Goal: Information Seeking & Learning: Learn about a topic

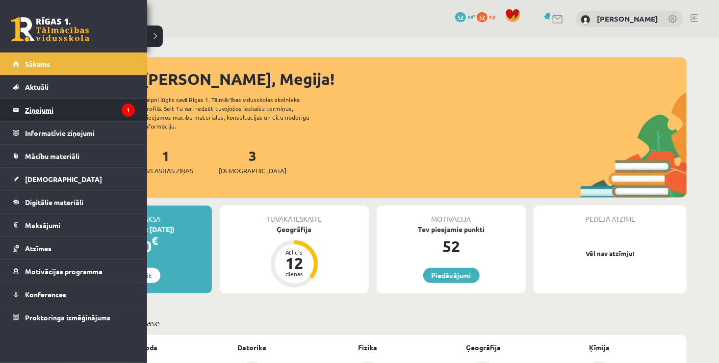
click at [88, 105] on legend "Ziņojumi 1" at bounding box center [80, 110] width 110 height 23
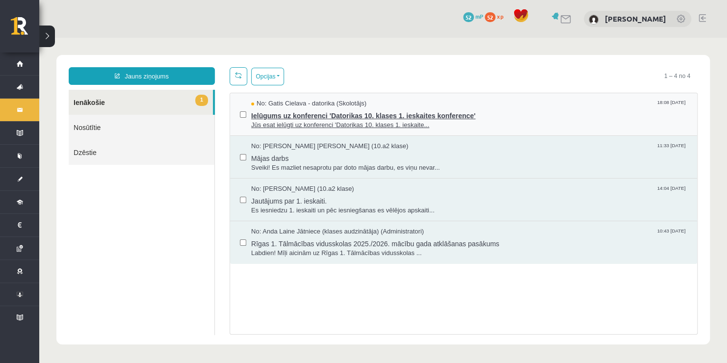
click at [281, 121] on span "Jūs esat ielūgti uz konferenci 'Datorikas 10. klases 1. ieskaite..." at bounding box center [469, 125] width 436 height 9
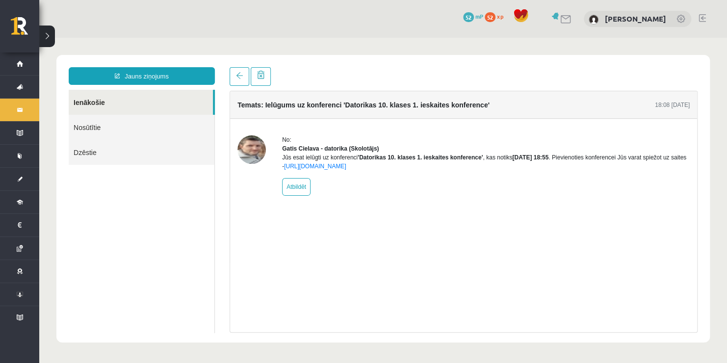
click at [252, 153] on img at bounding box center [251, 149] width 28 height 28
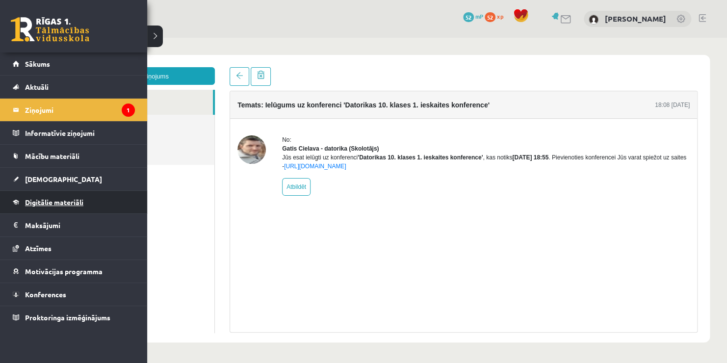
click at [49, 208] on link "Digitālie materiāli" at bounding box center [74, 202] width 122 height 23
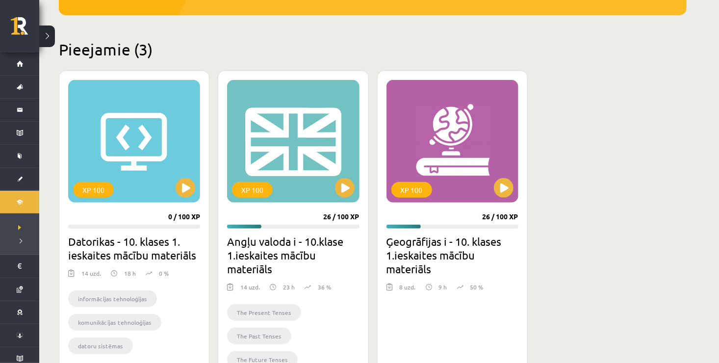
scroll to position [229, 0]
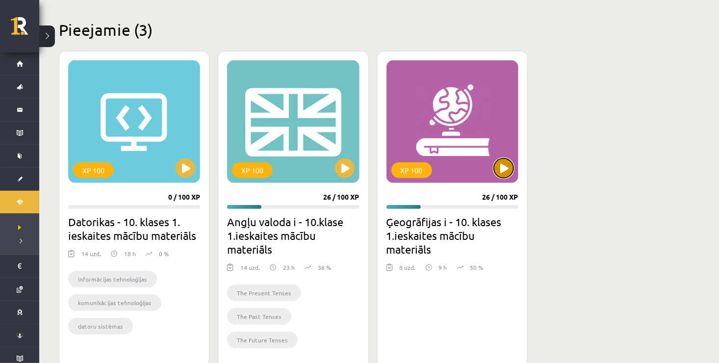
click at [505, 168] on button at bounding box center [504, 168] width 20 height 20
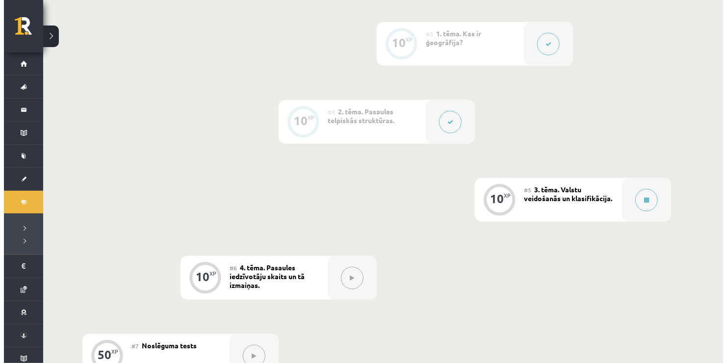
scroll to position [431, 0]
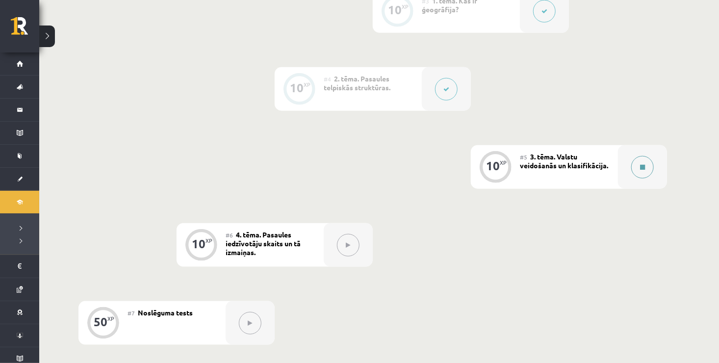
click at [645, 173] on button at bounding box center [642, 167] width 23 height 23
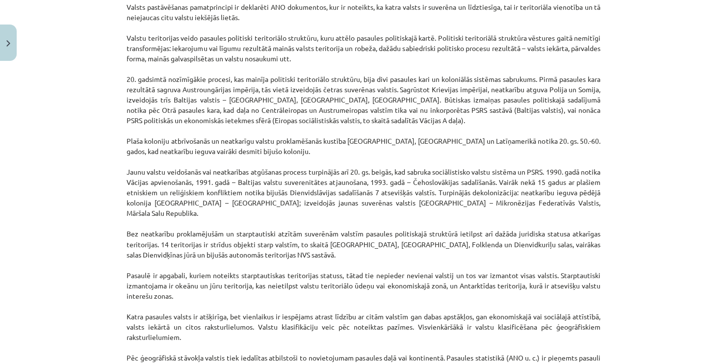
scroll to position [660, 0]
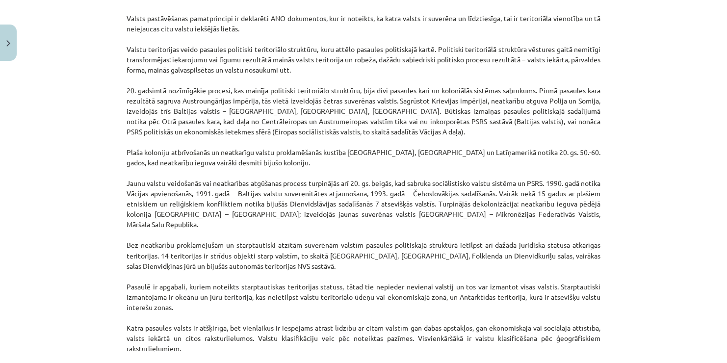
click at [456, 192] on p "Valsts pastāvēšanas pamatprincipi ir deklarēti ANO dokumentos, kur ir noteikts,…" at bounding box center [364, 204] width 474 height 402
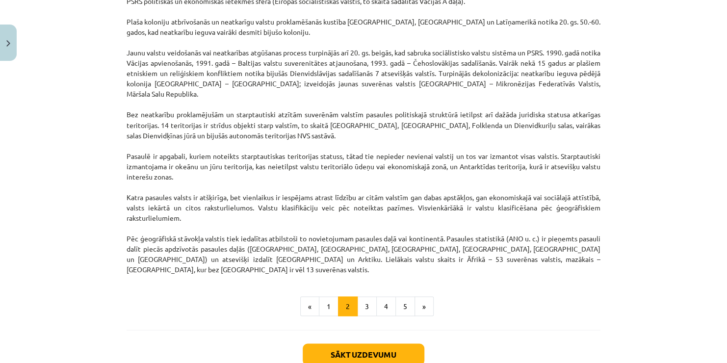
scroll to position [835, 0]
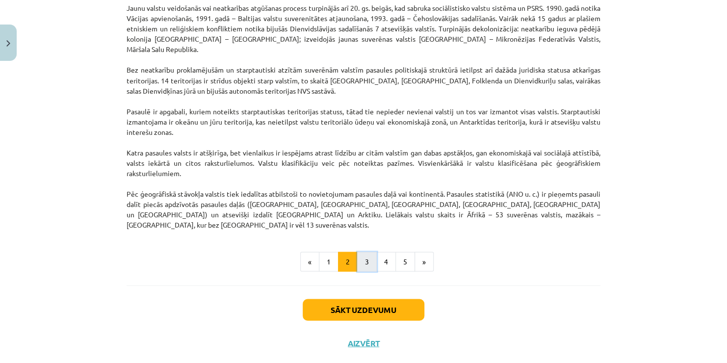
click at [367, 252] on button "3" at bounding box center [367, 262] width 20 height 20
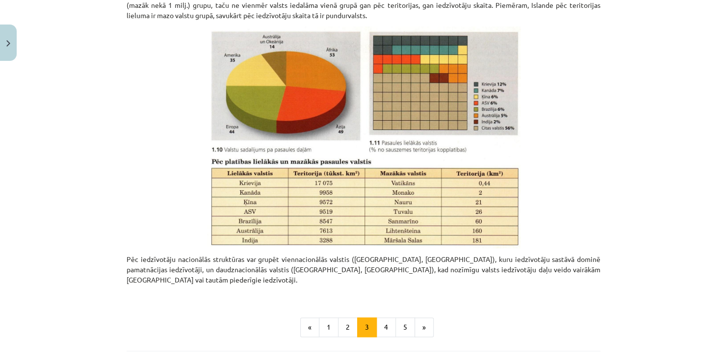
scroll to position [438, 0]
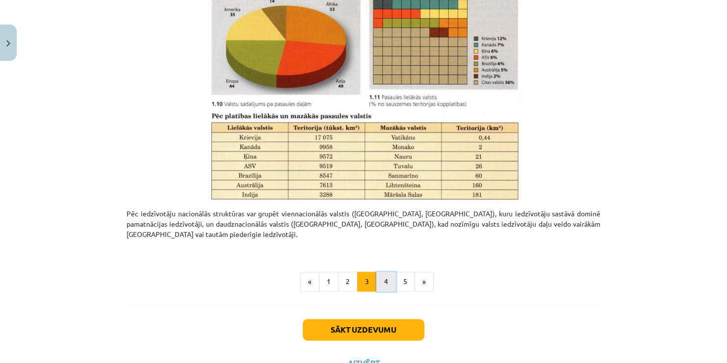
click at [384, 272] on button "4" at bounding box center [386, 282] width 20 height 20
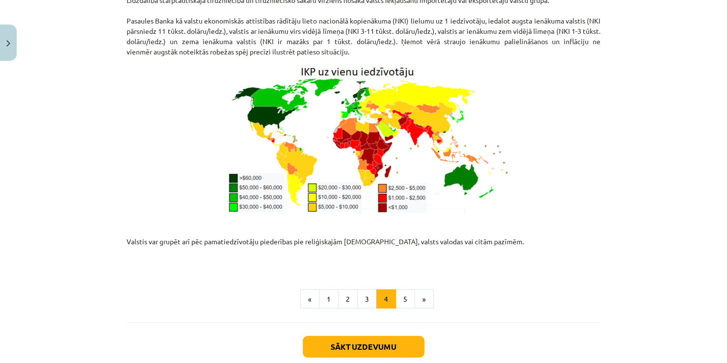
scroll to position [1271, 0]
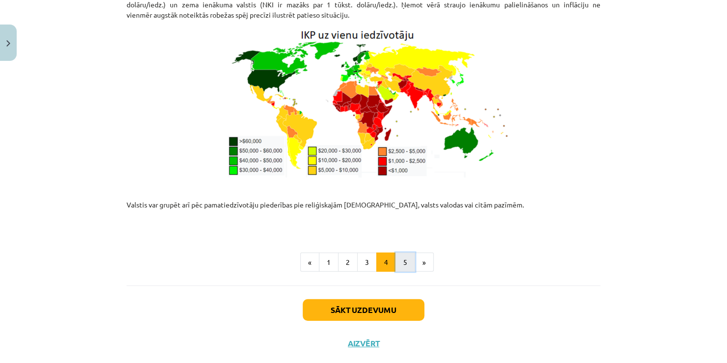
click at [395, 253] on button "5" at bounding box center [405, 263] width 20 height 20
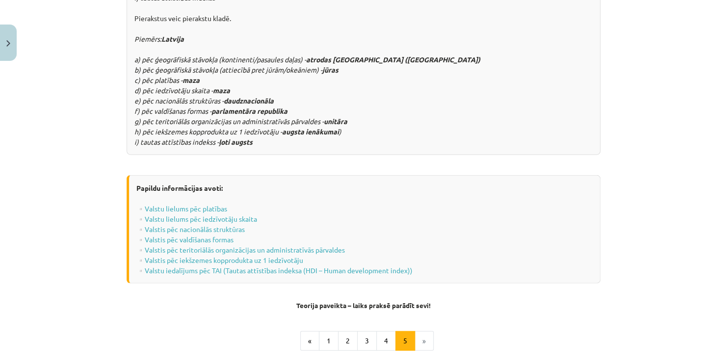
scroll to position [1260, 0]
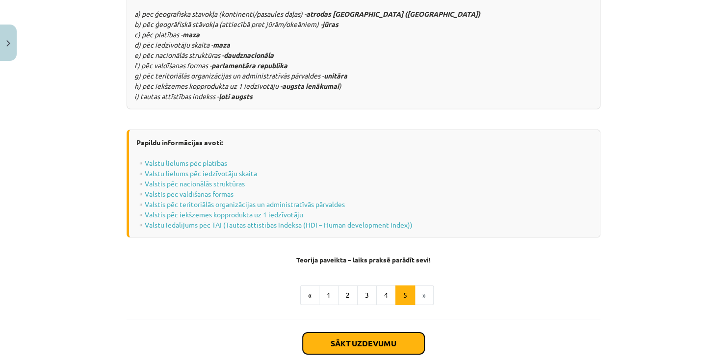
click at [383, 333] on button "Sākt uzdevumu" at bounding box center [364, 344] width 122 height 22
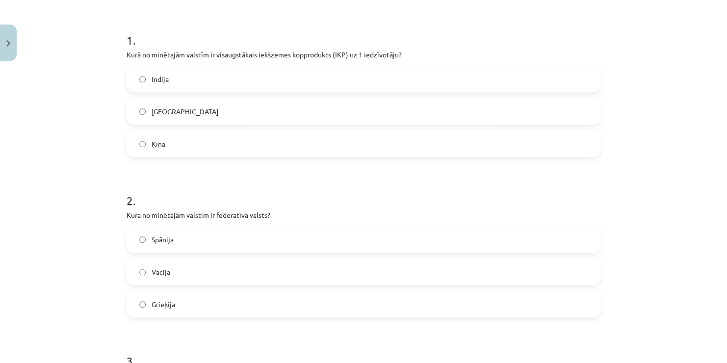
scroll to position [159, 0]
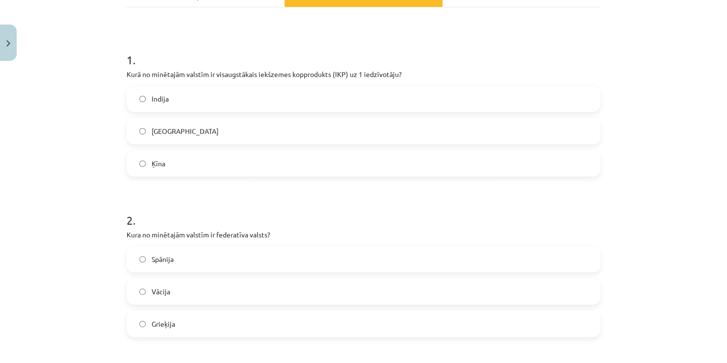
click at [212, 125] on label "ASV" at bounding box center [364, 131] width 472 height 25
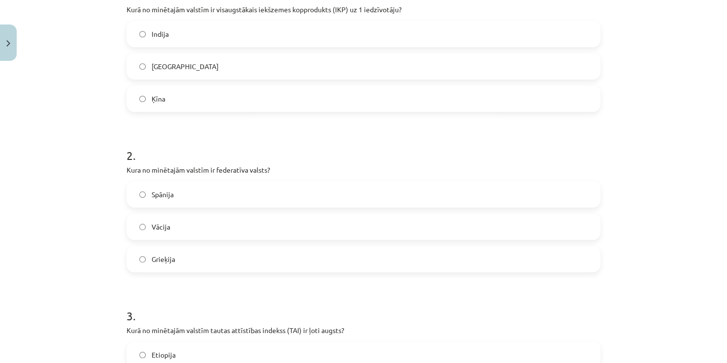
scroll to position [238, 0]
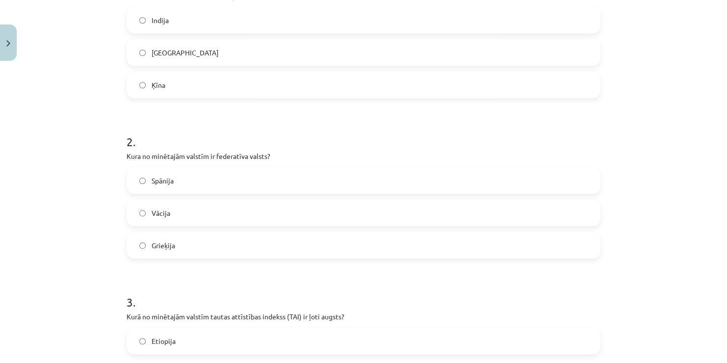
click at [147, 213] on label "Vācija" at bounding box center [364, 213] width 472 height 25
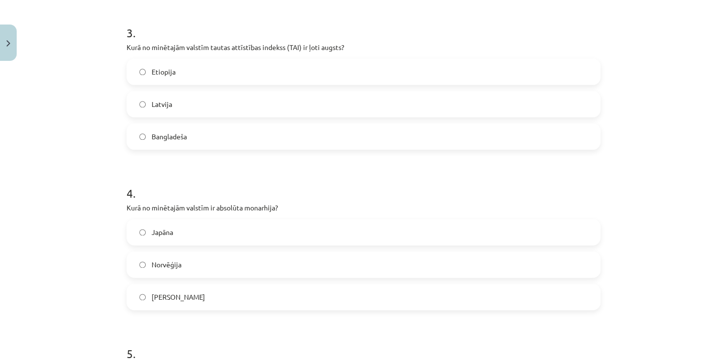
scroll to position [513, 0]
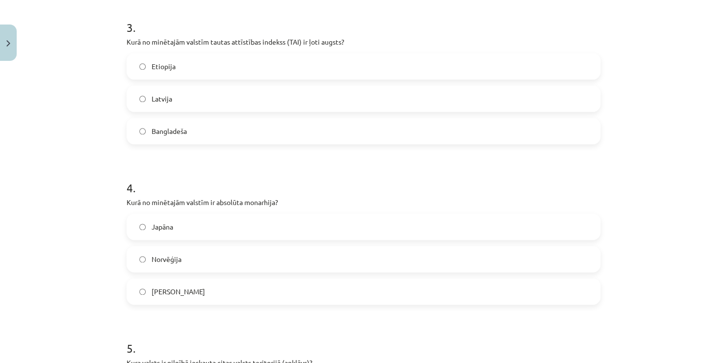
click at [165, 94] on span "Latvija" at bounding box center [162, 99] width 21 height 10
click at [188, 286] on span "Saūda Arābija" at bounding box center [178, 291] width 53 height 10
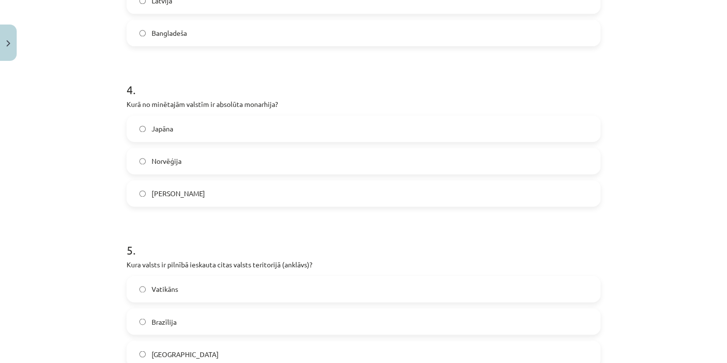
scroll to position [630, 0]
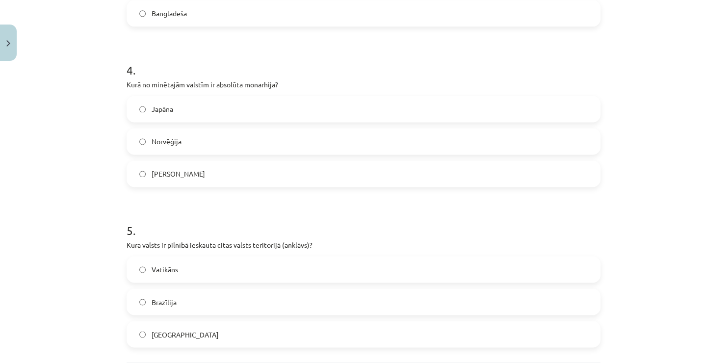
click at [155, 266] on span "Vatikāns" at bounding box center [165, 269] width 26 height 10
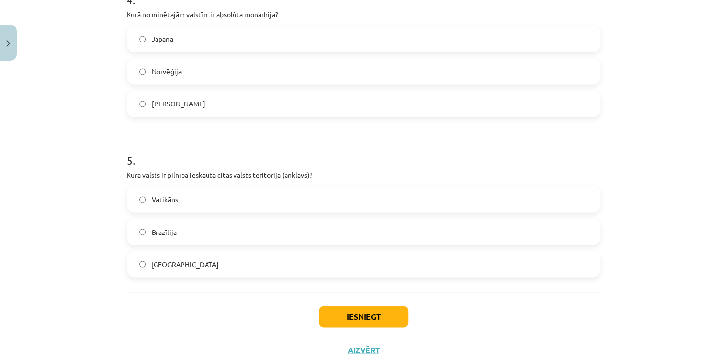
scroll to position [709, 0]
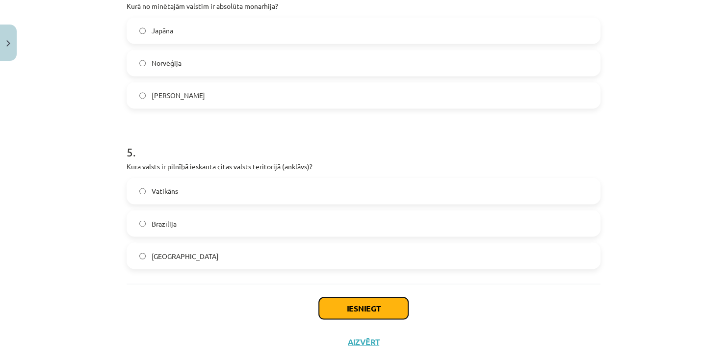
click at [346, 306] on button "Iesniegt" at bounding box center [363, 308] width 89 height 22
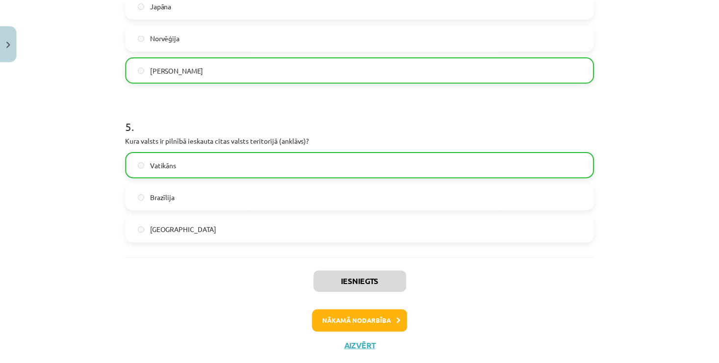
scroll to position [759, 0]
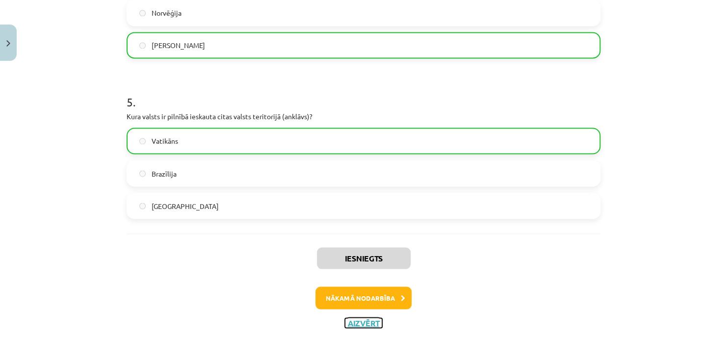
click at [372, 322] on button "Aizvērt" at bounding box center [363, 323] width 37 height 10
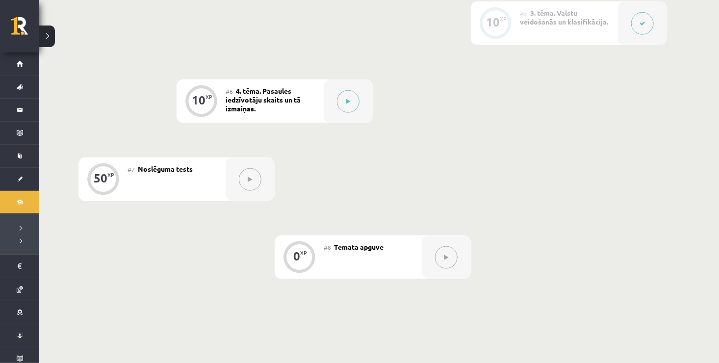
scroll to position [588, 0]
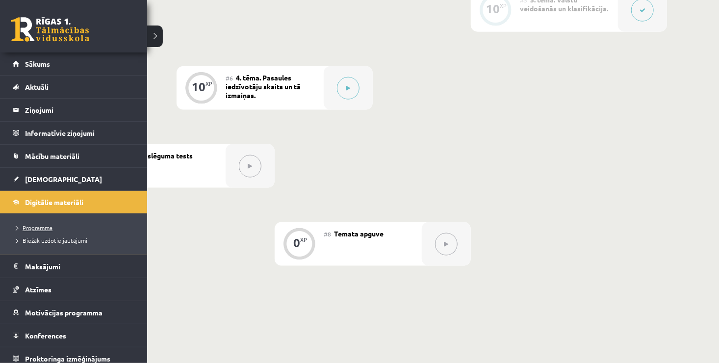
click at [43, 226] on span "Programma" at bounding box center [32, 228] width 40 height 8
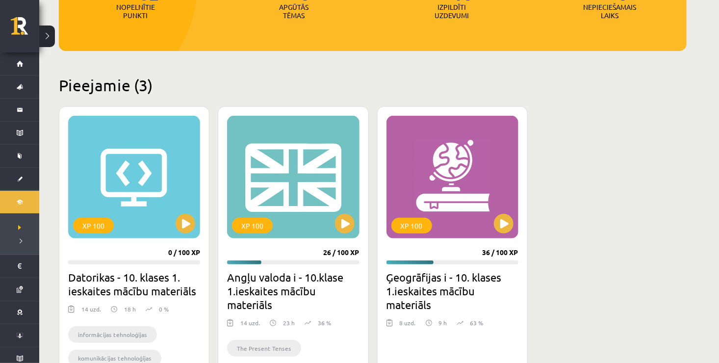
scroll to position [177, 0]
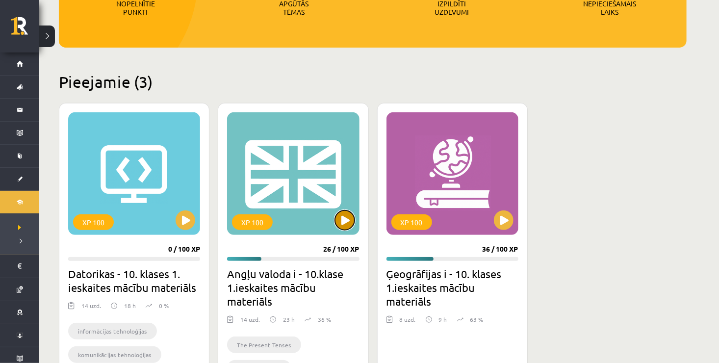
click at [340, 221] on button at bounding box center [345, 220] width 20 height 20
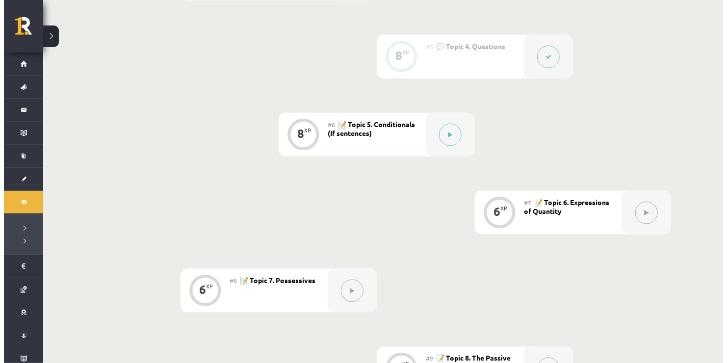
scroll to position [547, 0]
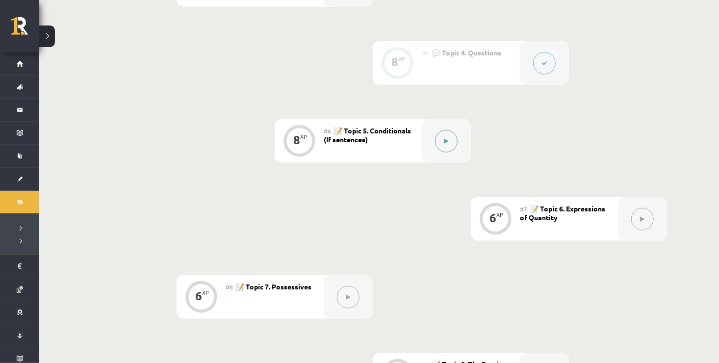
click at [452, 137] on button at bounding box center [446, 141] width 23 height 23
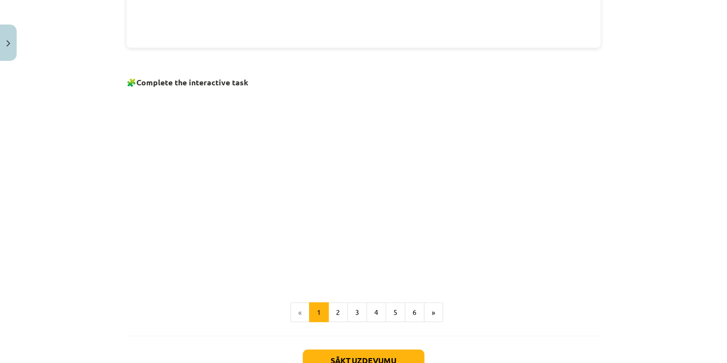
scroll to position [608, 0]
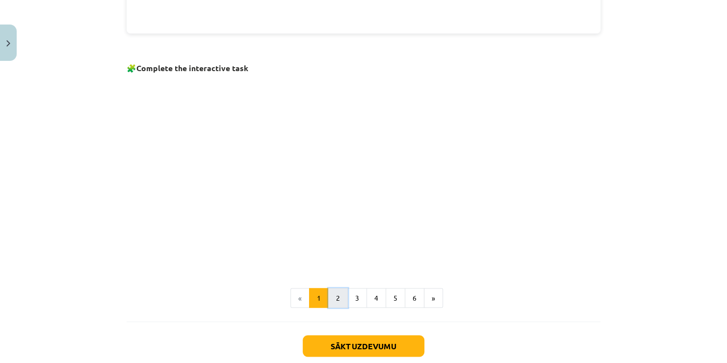
click at [330, 301] on button "2" at bounding box center [338, 298] width 20 height 20
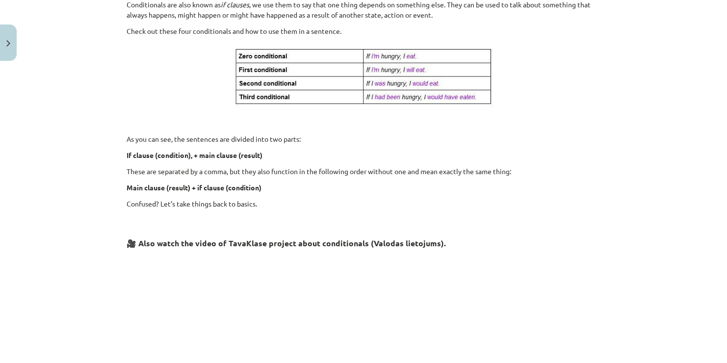
scroll to position [175, 0]
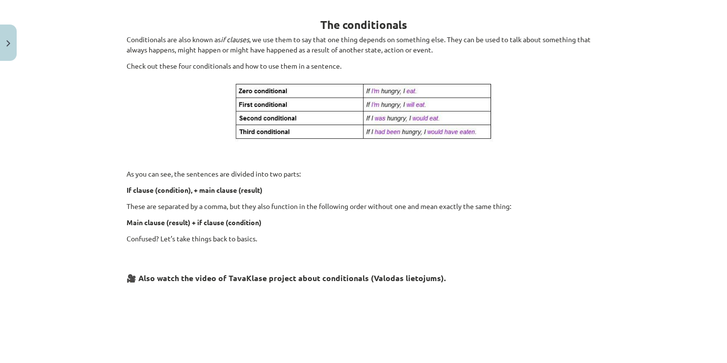
click at [718, 359] on div "Mācību tēma: Angļu valoda i - 10.klase 1.ieskaites mācību materiāls #6 📝 Topic …" at bounding box center [363, 181] width 727 height 363
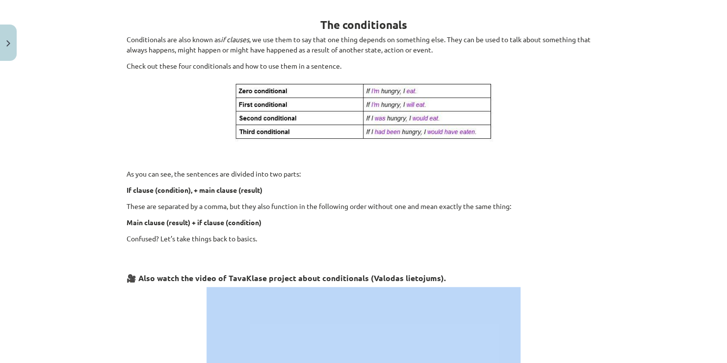
click at [718, 359] on div "Mācību tēma: Angļu valoda i - 10.klase 1.ieskaites mācību materiāls #6 📝 Topic …" at bounding box center [363, 181] width 727 height 363
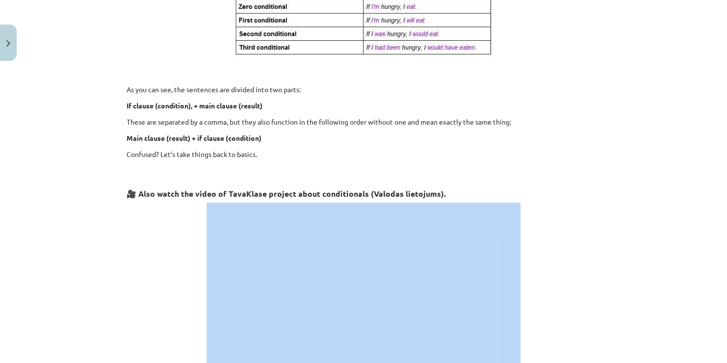
drag, startPoint x: 718, startPoint y: 359, endPoint x: 724, endPoint y: 357, distance: 6.5
click at [719, 357] on div "Mācību tēma: Angļu valoda i - 10.klase 1.ieskaites mācību materiāls #6 📝 Topic …" at bounding box center [363, 181] width 727 height 363
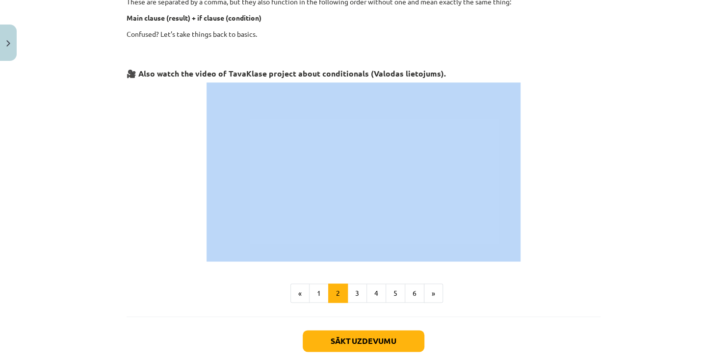
scroll to position [400, 0]
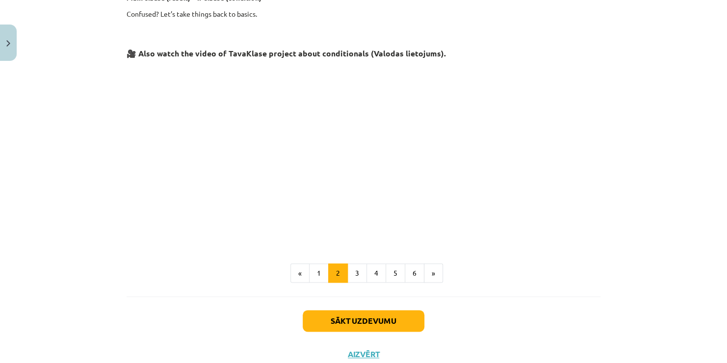
click at [654, 274] on div "Mācību tēma: Angļu valoda i - 10.klase 1.ieskaites mācību materiāls #6 📝 Topic …" at bounding box center [363, 181] width 727 height 363
click at [351, 268] on button "3" at bounding box center [357, 273] width 20 height 20
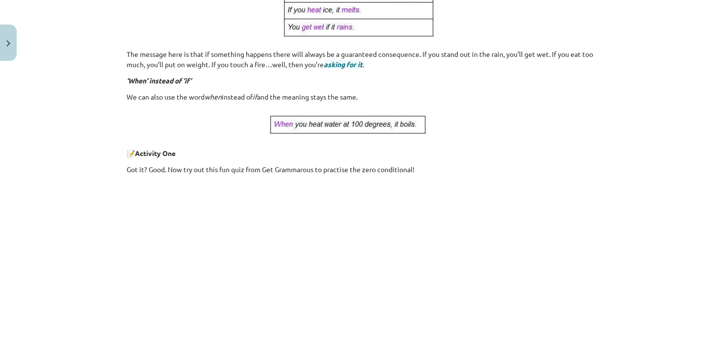
scroll to position [175, 0]
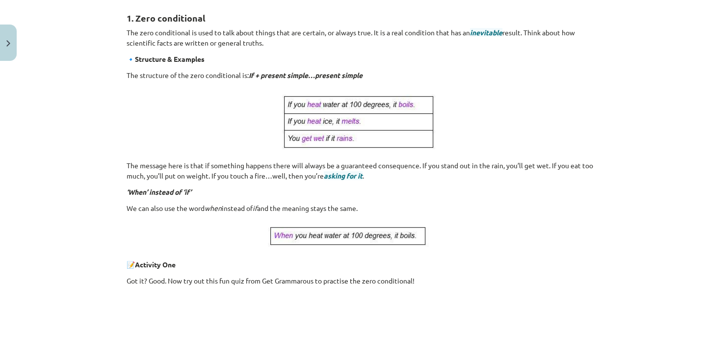
click at [718, 354] on div "Mācību tēma: Angļu valoda i - 10.klase 1.ieskaites mācību materiāls #6 📝 Topic …" at bounding box center [363, 181] width 727 height 363
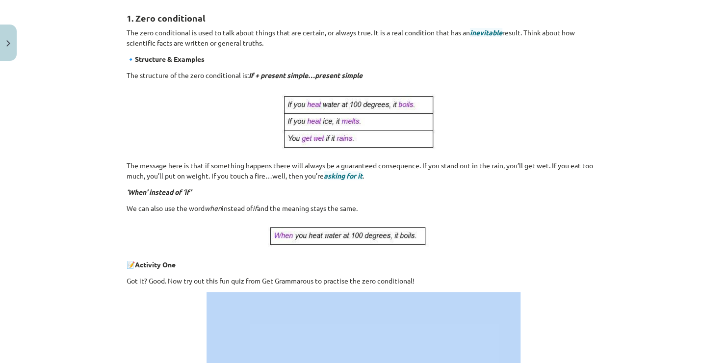
click at [718, 354] on div "Mācību tēma: Angļu valoda i - 10.klase 1.ieskaites mācību materiāls #6 📝 Topic …" at bounding box center [363, 181] width 727 height 363
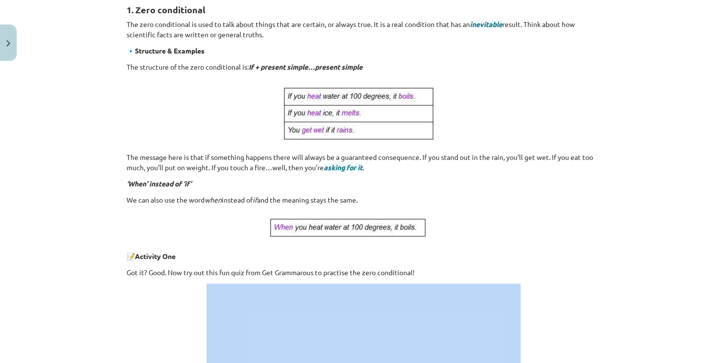
click at [719, 356] on div "Mācību tēma: Angļu valoda i - 10.klase 1.ieskaites mācību materiāls #6 📝 Topic …" at bounding box center [363, 181] width 727 height 363
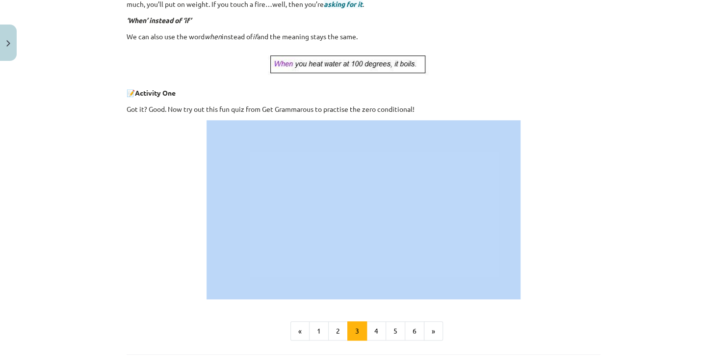
scroll to position [437, 0]
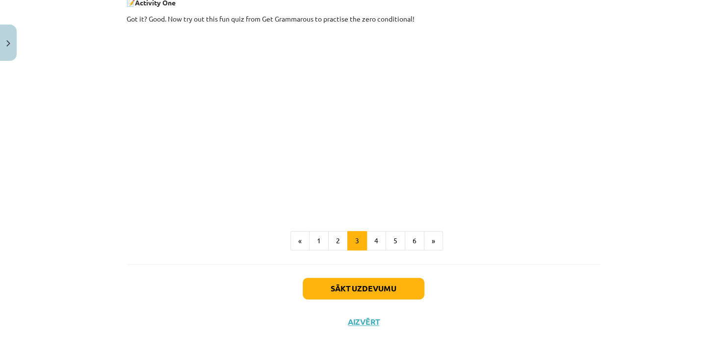
click at [651, 263] on div "Mācību tēma: Angļu valoda i - 10.klase 1.ieskaites mācību materiāls #6 📝 Topic …" at bounding box center [363, 181] width 727 height 363
click at [374, 243] on button "4" at bounding box center [376, 241] width 20 height 20
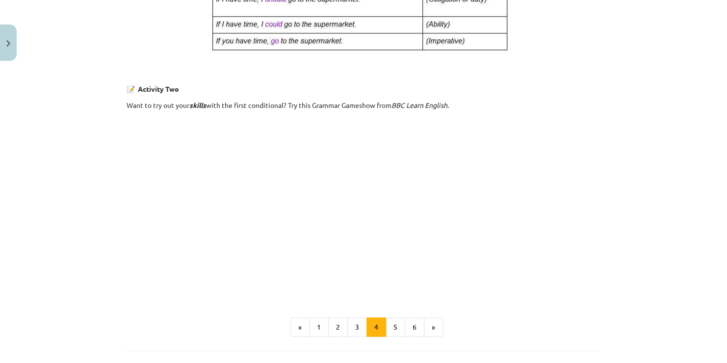
scroll to position [574, 0]
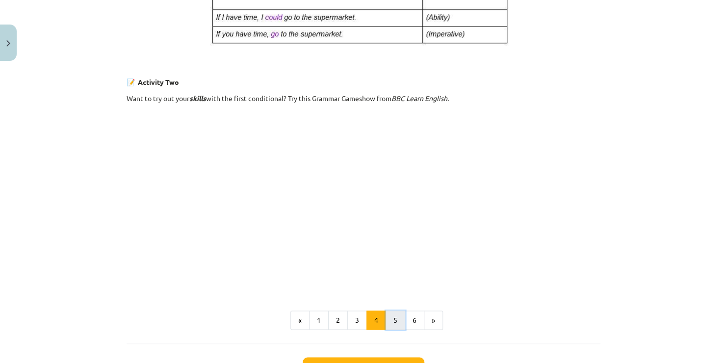
click at [397, 321] on button "5" at bounding box center [396, 321] width 20 height 20
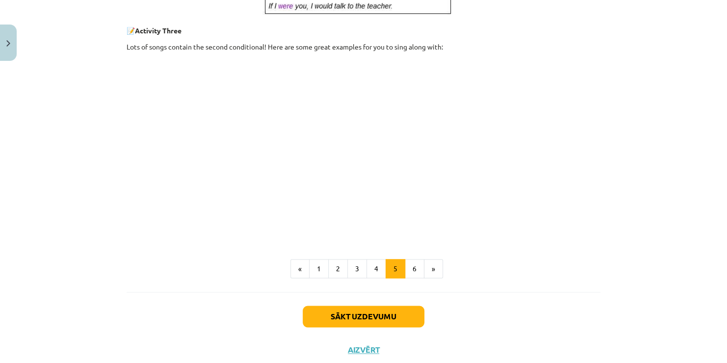
scroll to position [536, 0]
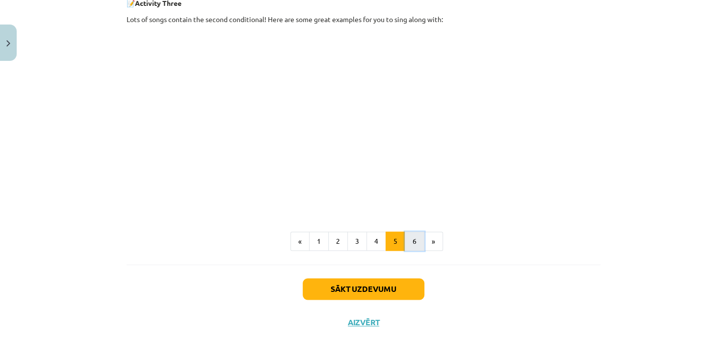
click at [413, 238] on button "6" at bounding box center [415, 242] width 20 height 20
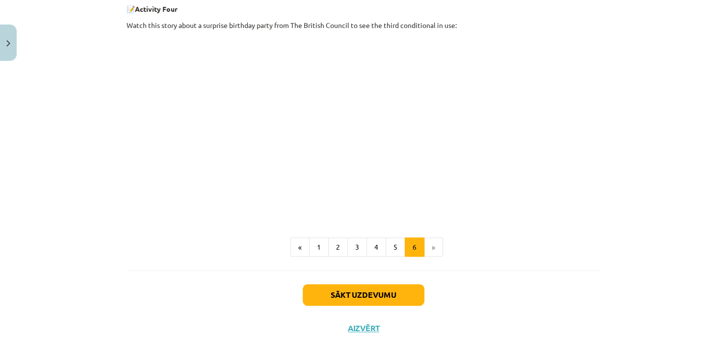
scroll to position [404, 0]
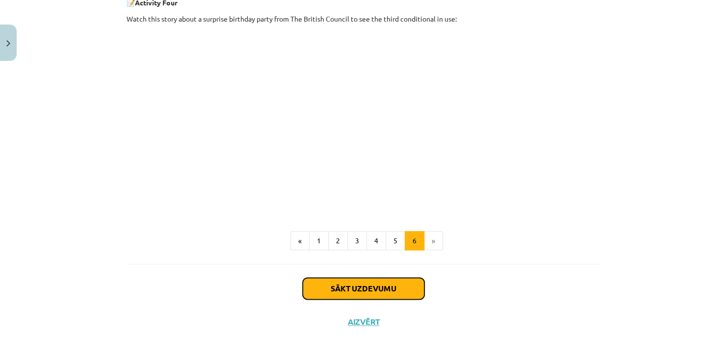
click at [374, 285] on button "Sākt uzdevumu" at bounding box center [364, 289] width 122 height 22
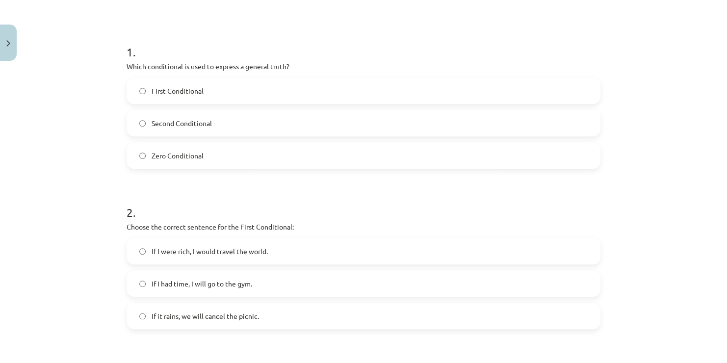
scroll to position [181, 0]
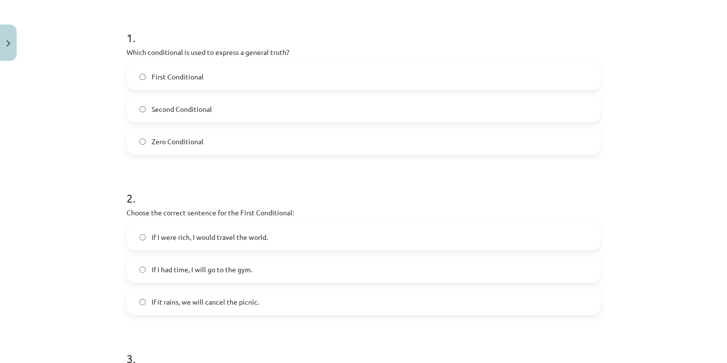
click at [286, 146] on label "Zero Conditional" at bounding box center [364, 141] width 472 height 25
click at [193, 307] on label "If it rains, we will cancel the picnic." at bounding box center [364, 301] width 472 height 25
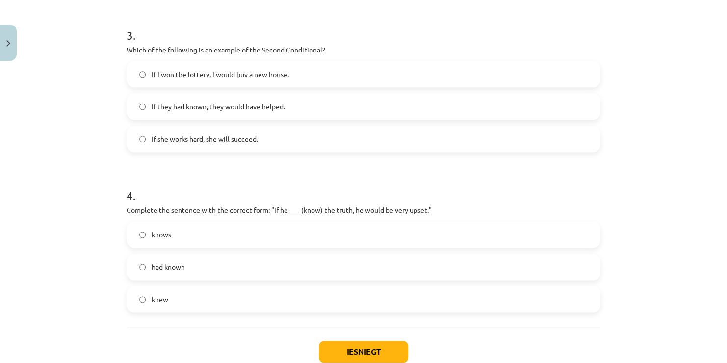
scroll to position [515, 0]
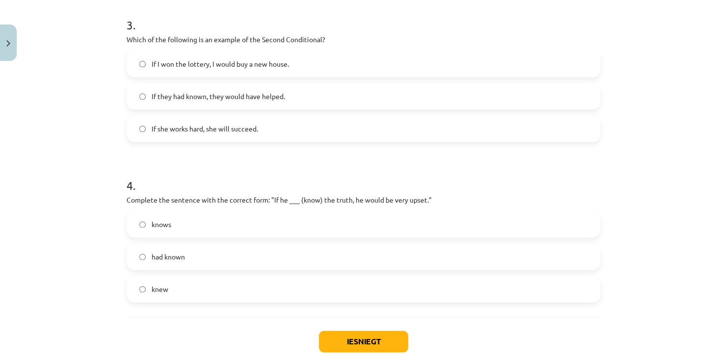
click at [303, 222] on label "knows" at bounding box center [364, 224] width 472 height 25
click at [267, 65] on span "If I won the lottery, I would buy a new house." at bounding box center [220, 64] width 137 height 10
click at [161, 281] on label "knew" at bounding box center [364, 289] width 472 height 25
click at [355, 337] on button "Iesniegt" at bounding box center [363, 342] width 89 height 22
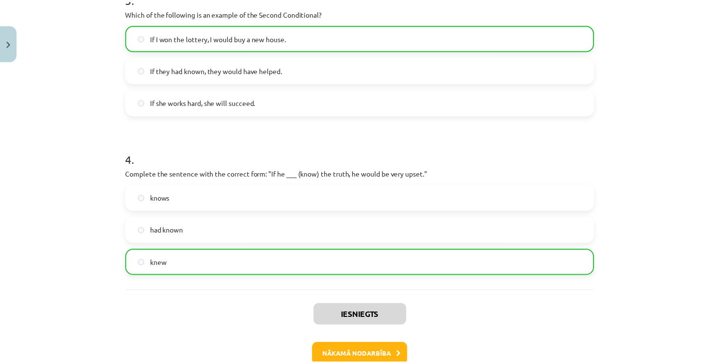
scroll to position [598, 0]
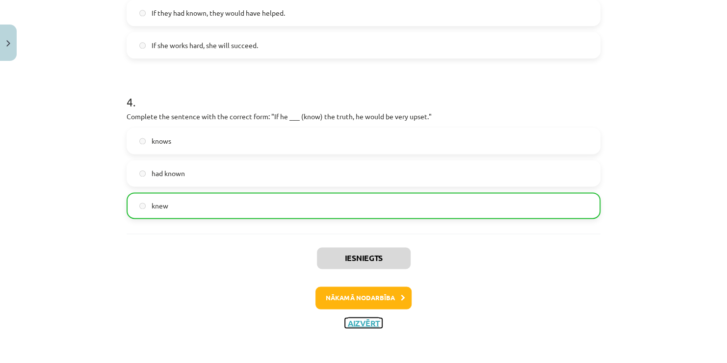
click at [352, 322] on button "Aizvērt" at bounding box center [363, 323] width 37 height 10
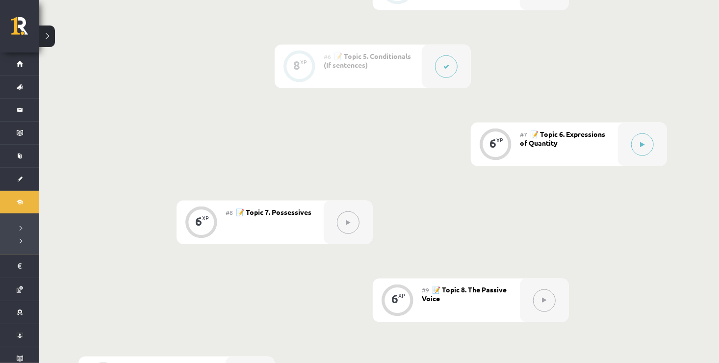
scroll to position [619, 0]
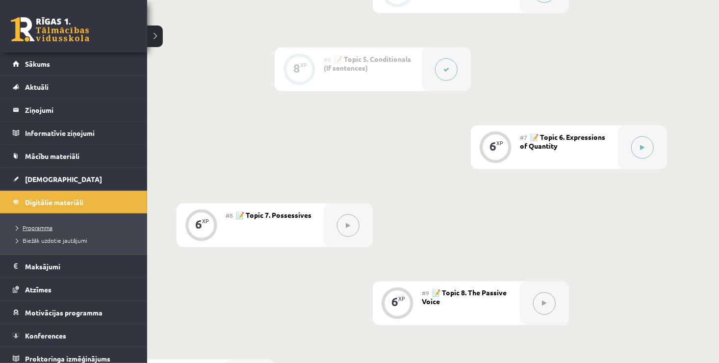
click at [48, 226] on span "Programma" at bounding box center [32, 228] width 40 height 8
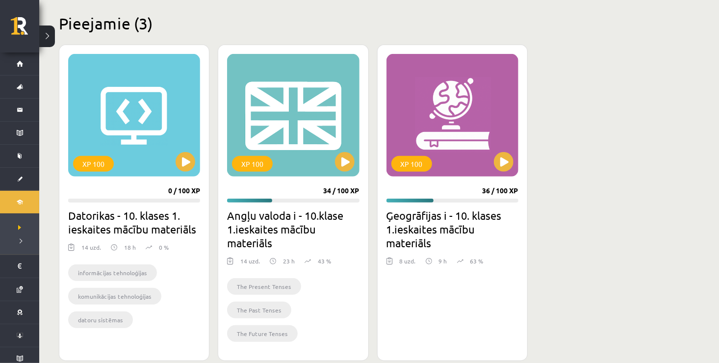
scroll to position [235, 0]
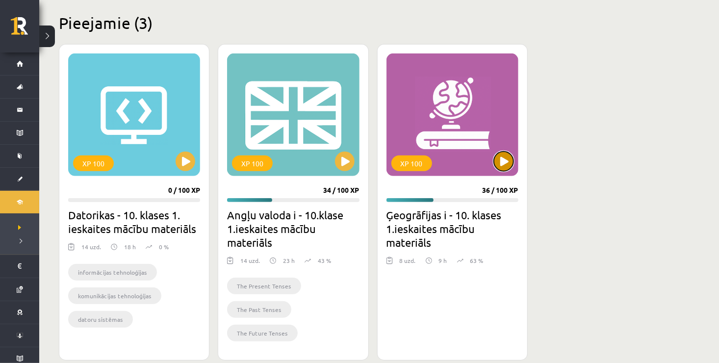
click at [506, 160] on button at bounding box center [504, 162] width 20 height 20
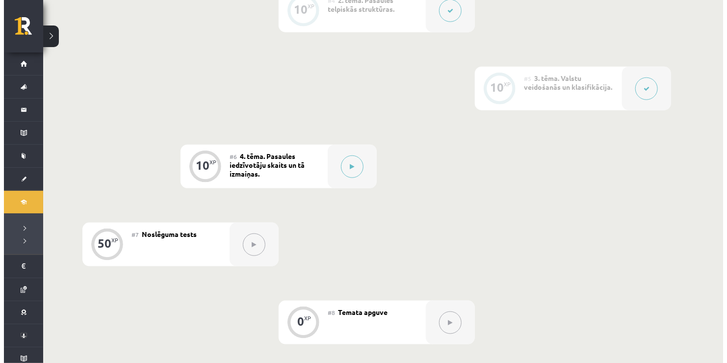
scroll to position [562, 0]
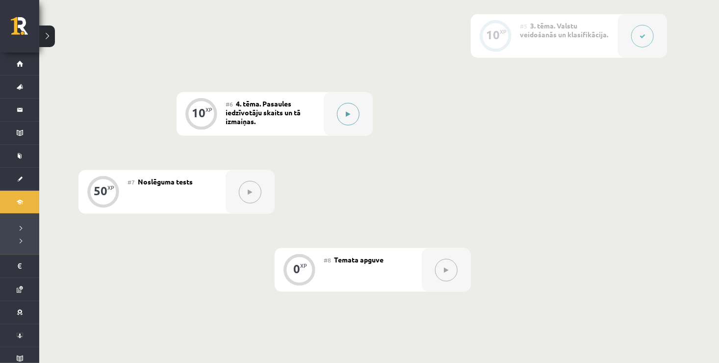
click at [346, 105] on button at bounding box center [348, 114] width 23 height 23
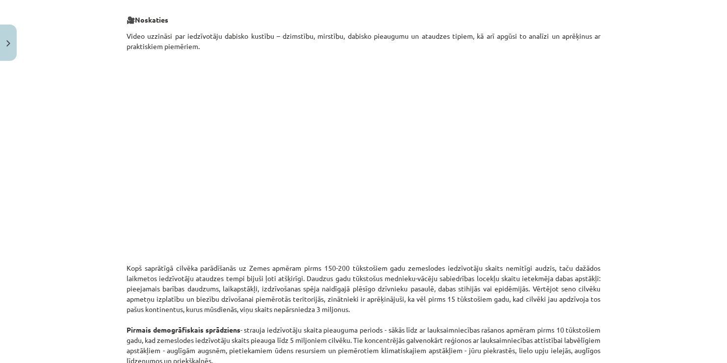
click at [530, 186] on p at bounding box center [364, 157] width 474 height 179
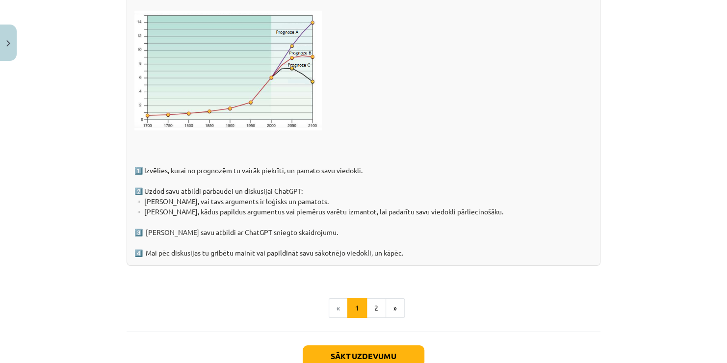
scroll to position [1511, 0]
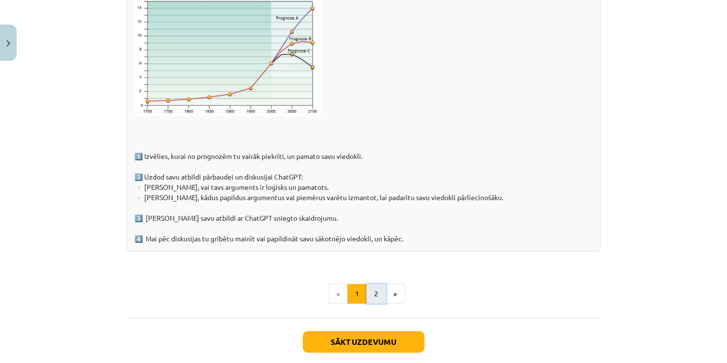
click at [367, 294] on button "2" at bounding box center [376, 294] width 20 height 20
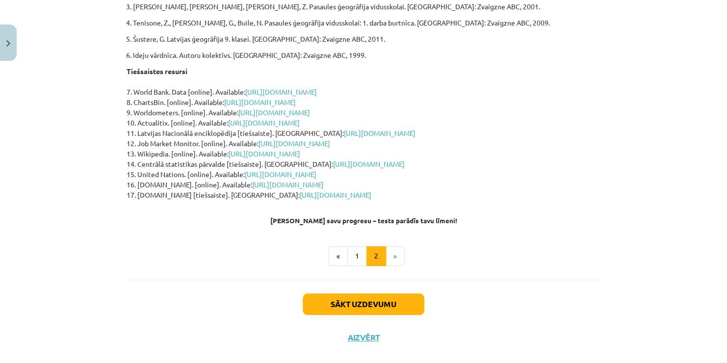
scroll to position [273, 0]
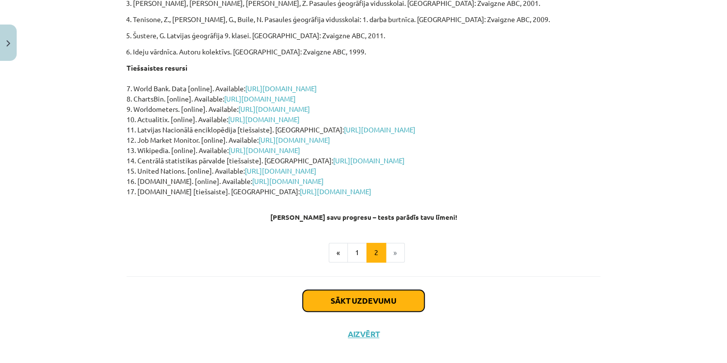
click at [342, 291] on button "Sākt uzdevumu" at bounding box center [364, 301] width 122 height 22
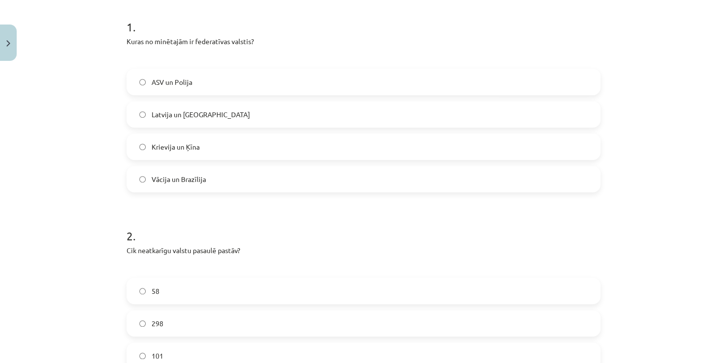
scroll to position [201, 0]
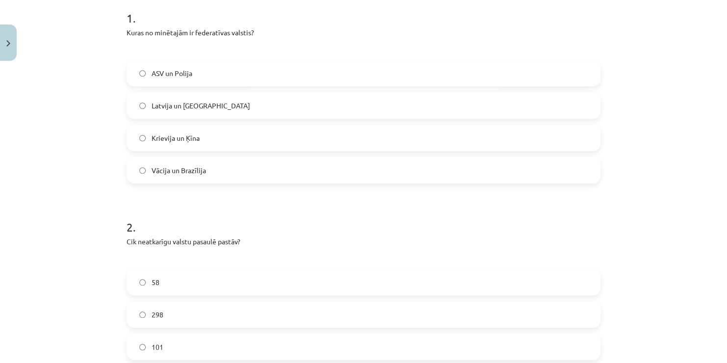
click at [225, 135] on label "Krievija un Ķīna" at bounding box center [364, 138] width 472 height 25
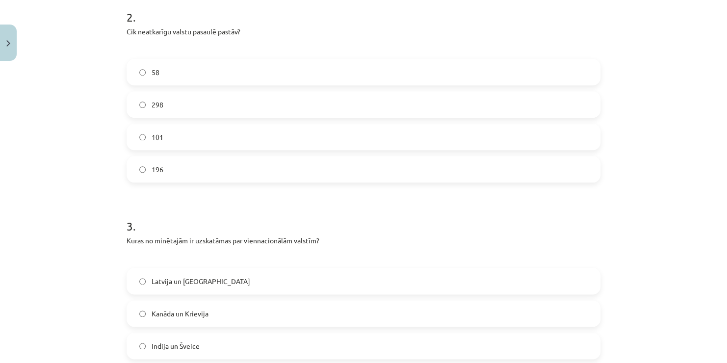
scroll to position [417, 0]
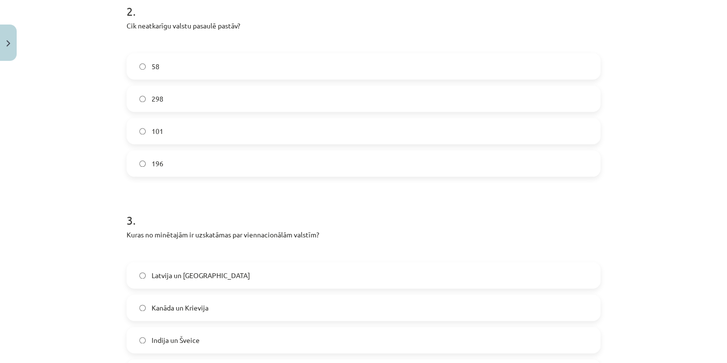
click at [184, 129] on label "101" at bounding box center [364, 131] width 472 height 25
click at [188, 165] on label "196" at bounding box center [364, 163] width 472 height 25
click at [195, 339] on label "Indija un Šveice" at bounding box center [364, 340] width 472 height 25
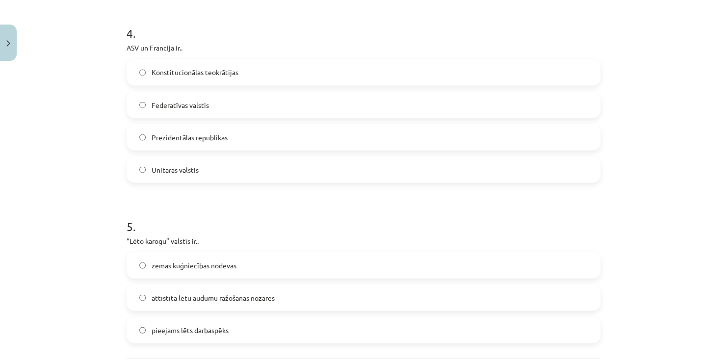
scroll to position [836, 0]
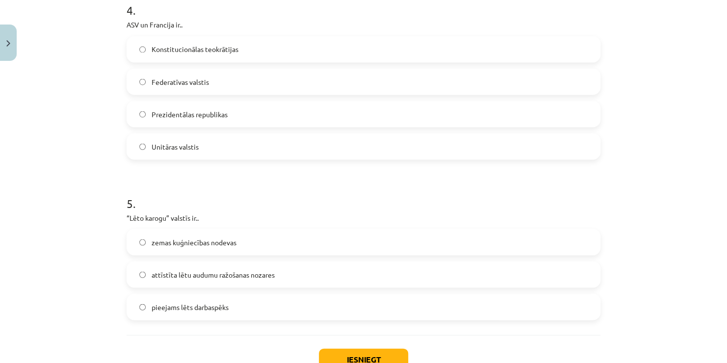
click at [248, 78] on label "Federatīvas valstis" at bounding box center [364, 81] width 472 height 25
click at [210, 115] on span "Prezidentālas republikas" at bounding box center [190, 114] width 76 height 10
click at [190, 239] on span "zemas kuģniecības nodevas" at bounding box center [194, 242] width 85 height 10
click at [331, 357] on button "Iesniegt" at bounding box center [363, 359] width 89 height 22
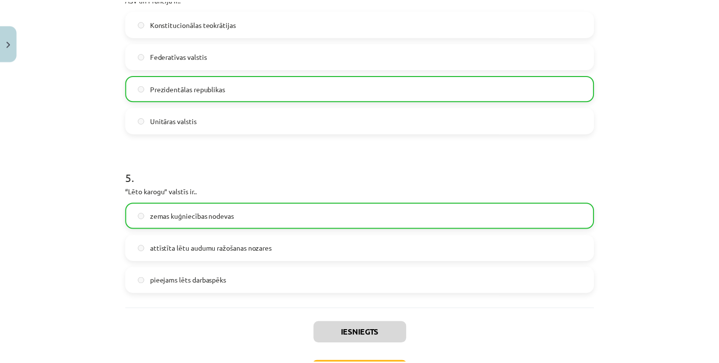
scroll to position [937, 0]
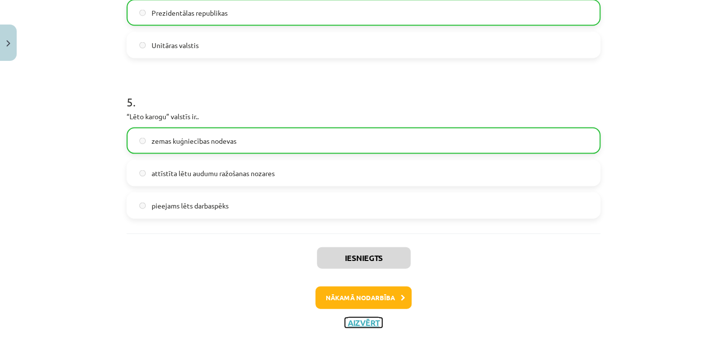
click at [363, 320] on button "Aizvērt" at bounding box center [363, 323] width 37 height 10
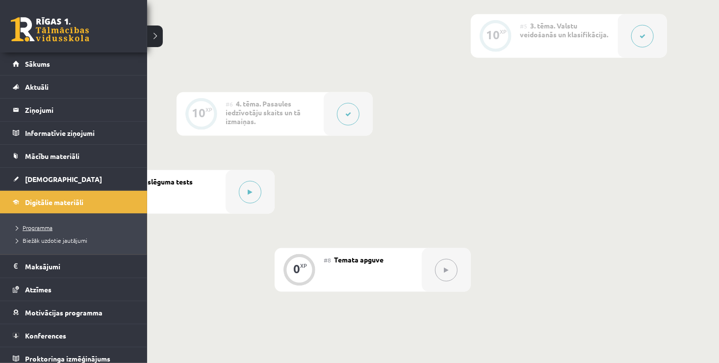
click at [43, 228] on span "Programma" at bounding box center [32, 228] width 40 height 8
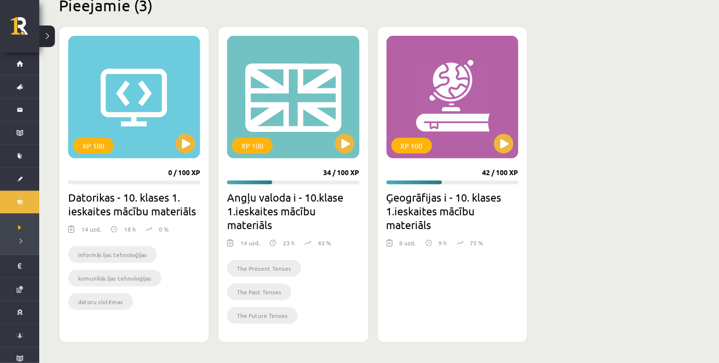
scroll to position [255, 0]
